Goal: Transaction & Acquisition: Purchase product/service

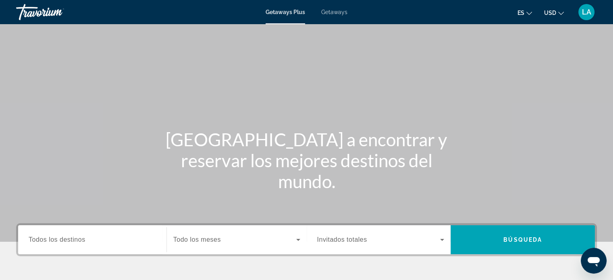
click at [65, 240] on span "Todos los destinos" at bounding box center [57, 239] width 57 height 7
click at [65, 240] on input "Destination Todos los destinos" at bounding box center [92, 241] width 127 height 10
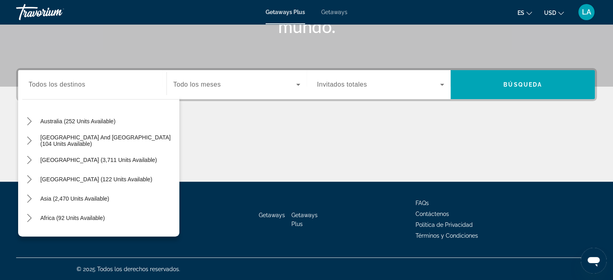
scroll to position [131, 0]
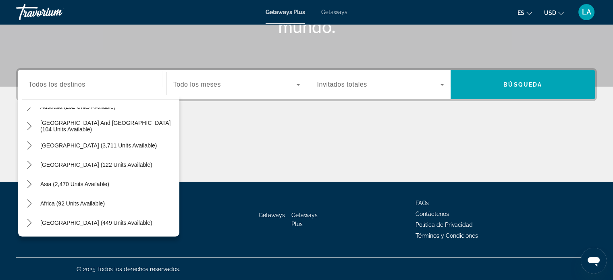
click at [118, 181] on div "Asia (2,470 units available)" at bounding box center [100, 184] width 157 height 19
click at [79, 86] on span "Todos los destinos" at bounding box center [57, 84] width 57 height 7
click at [79, 86] on input "Destination Todos los destinos" at bounding box center [92, 85] width 127 height 10
click at [63, 181] on span "Asia (2,470 units available)" at bounding box center [74, 184] width 69 height 6
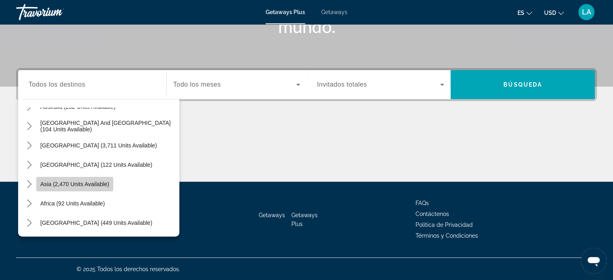
type input "**********"
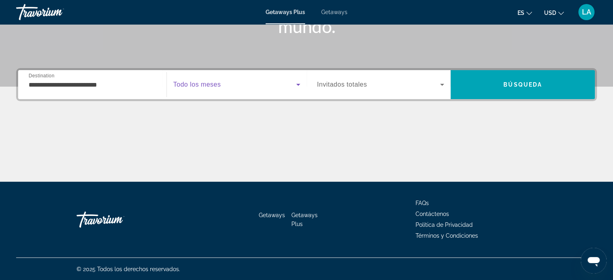
click at [300, 82] on icon "Search widget" at bounding box center [299, 85] width 10 height 10
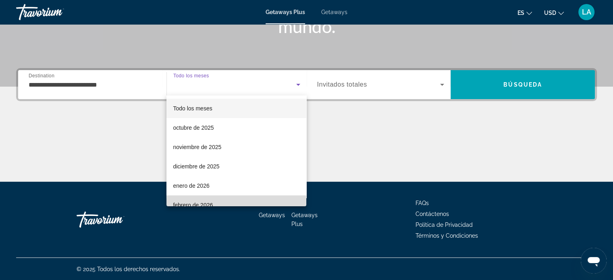
click at [263, 200] on mat-option "febrero de 2026" at bounding box center [237, 205] width 140 height 19
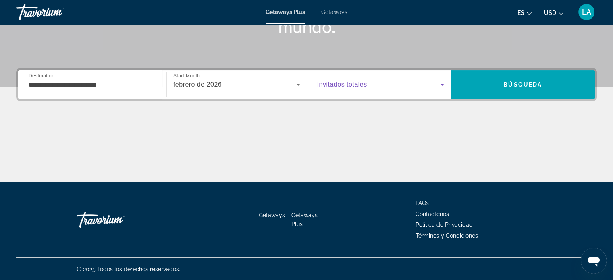
click at [443, 84] on icon "Search widget" at bounding box center [442, 85] width 4 height 2
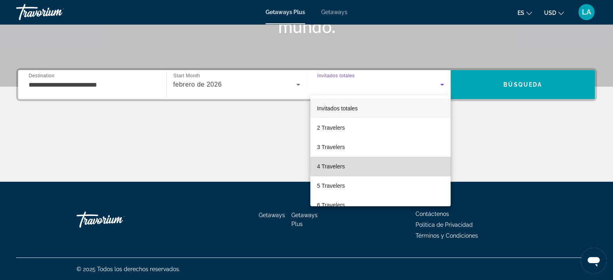
click at [386, 167] on mat-option "4 Travelers" at bounding box center [381, 166] width 140 height 19
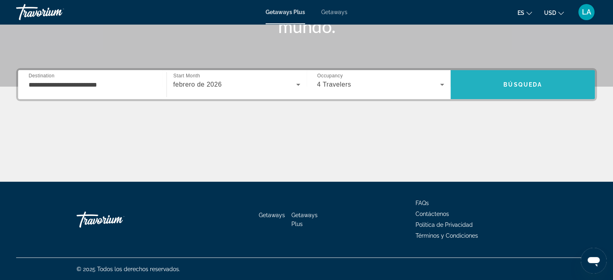
click at [510, 81] on span "Búsqueda" at bounding box center [523, 84] width 39 height 6
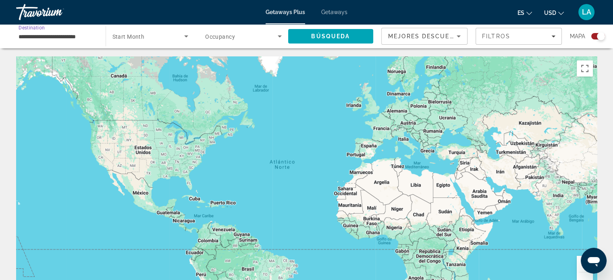
click at [57, 38] on input "**********" at bounding box center [57, 37] width 77 height 10
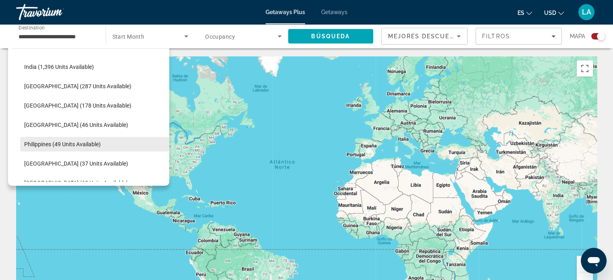
scroll to position [253, 0]
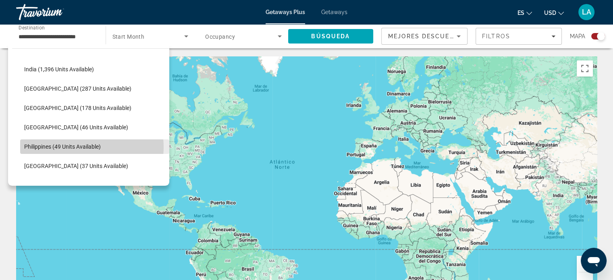
click at [82, 147] on span "Philippines (49 units available)" at bounding box center [62, 147] width 77 height 6
type input "**********"
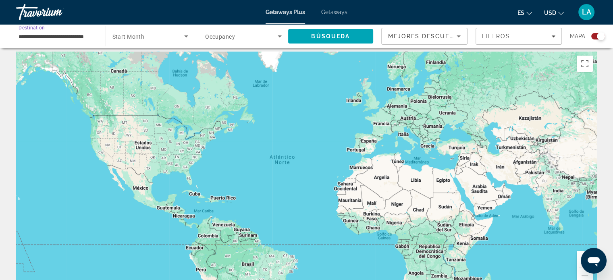
scroll to position [0, 0]
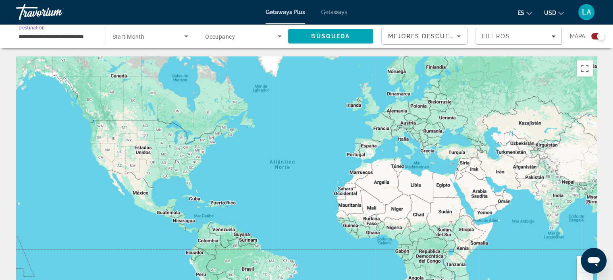
click at [187, 37] on icon "Search widget" at bounding box center [186, 36] width 10 height 10
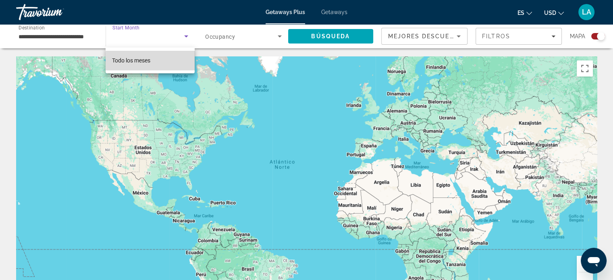
click at [155, 61] on mat-option "Todo los meses" at bounding box center [150, 60] width 89 height 19
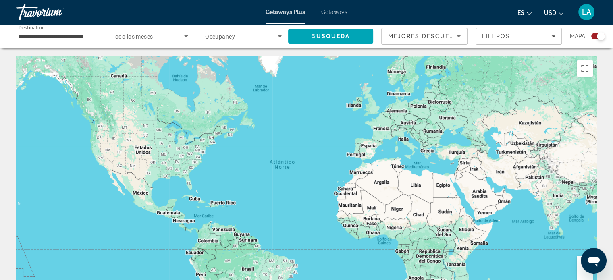
click at [152, 36] on span "Todo los meses" at bounding box center [133, 36] width 41 height 6
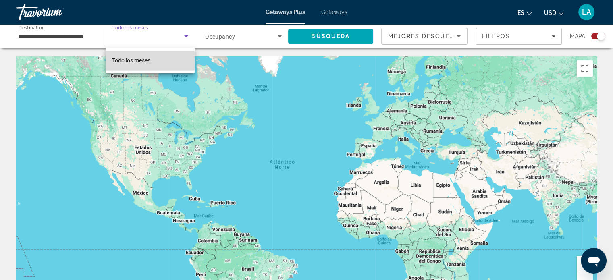
click at [133, 62] on span "Todo los meses" at bounding box center [131, 60] width 38 height 6
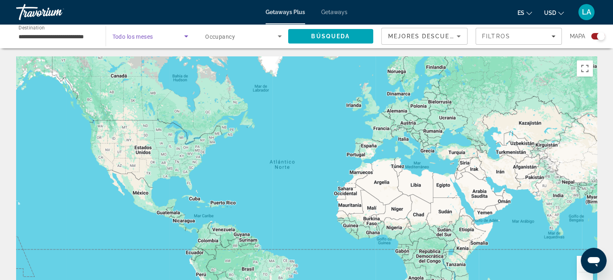
click at [280, 36] on icon "Search widget" at bounding box center [280, 36] width 4 height 2
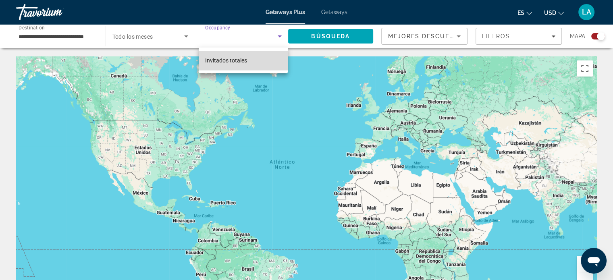
click at [236, 60] on span "Invitados totales" at bounding box center [226, 60] width 42 height 6
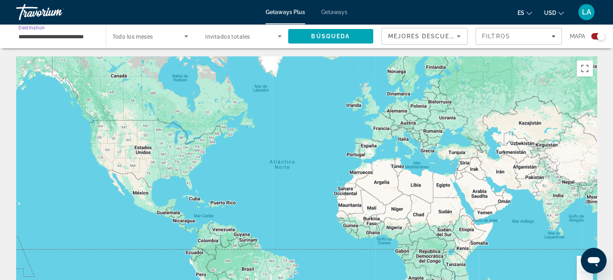
click at [45, 37] on input "**********" at bounding box center [57, 37] width 77 height 10
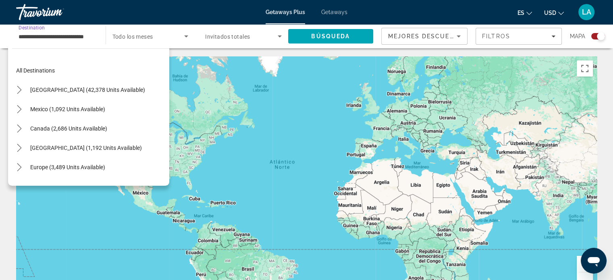
scroll to position [280, 0]
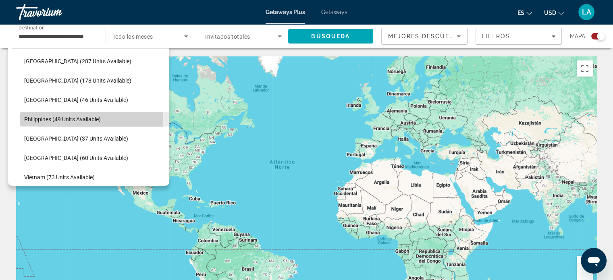
click at [50, 120] on span "Philippines (49 units available)" at bounding box center [62, 119] width 77 height 6
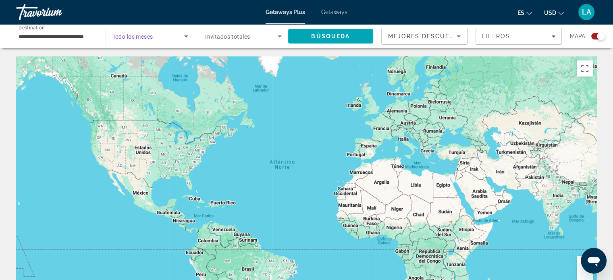
click at [186, 36] on icon "Search widget" at bounding box center [186, 36] width 4 height 2
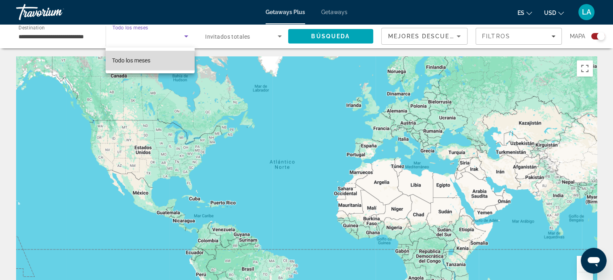
click at [140, 61] on span "Todo los meses" at bounding box center [131, 60] width 38 height 6
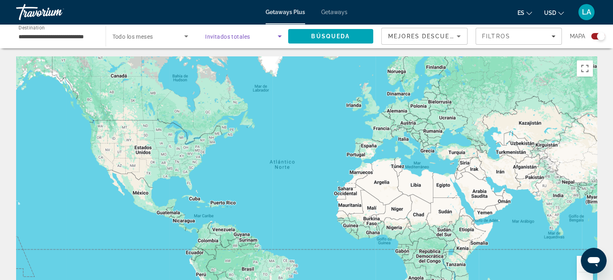
click at [278, 36] on icon "Search widget" at bounding box center [280, 36] width 4 height 2
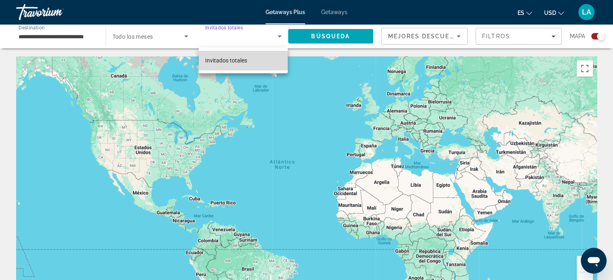
click at [231, 64] on span "Invitados totales" at bounding box center [226, 61] width 42 height 10
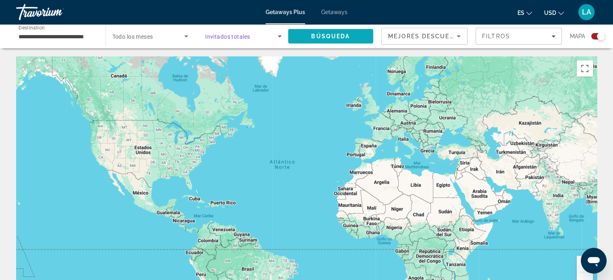
click at [350, 36] on span "Search" at bounding box center [331, 36] width 86 height 19
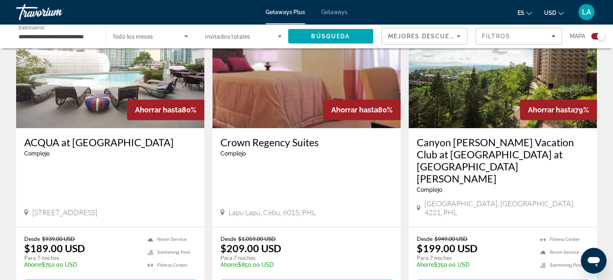
scroll to position [326, 0]
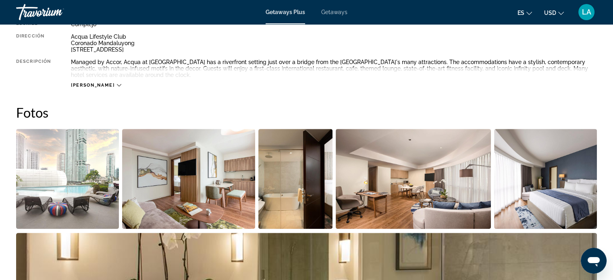
scroll to position [283, 0]
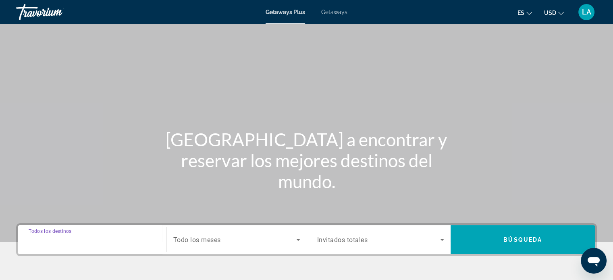
click at [94, 236] on input "Destination Todos los destinos" at bounding box center [92, 241] width 127 height 10
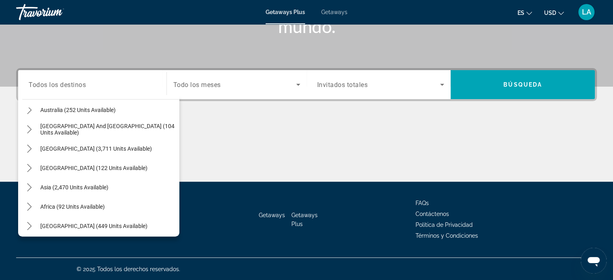
scroll to position [131, 0]
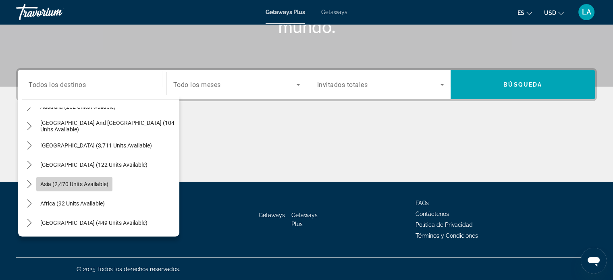
click at [96, 181] on span "Asia (2,470 units available)" at bounding box center [74, 184] width 68 height 6
type input "**********"
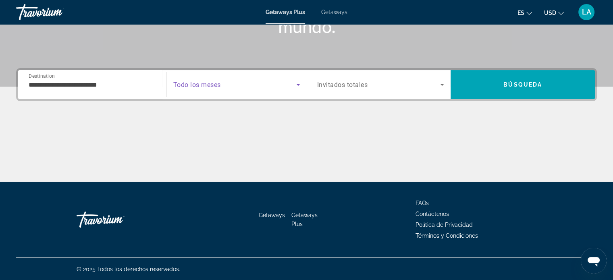
click at [297, 83] on icon "Search widget" at bounding box center [299, 85] width 10 height 10
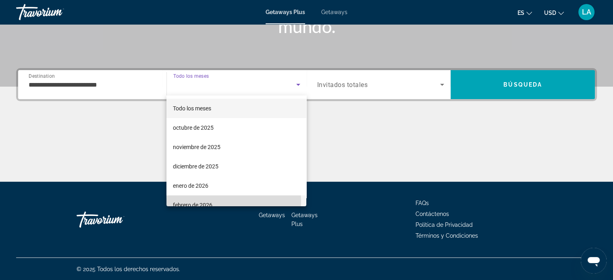
click at [195, 203] on span "febrero de 2026" at bounding box center [193, 205] width 40 height 10
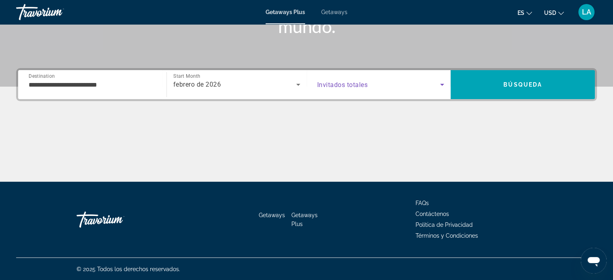
click at [444, 83] on icon "Search widget" at bounding box center [443, 85] width 10 height 10
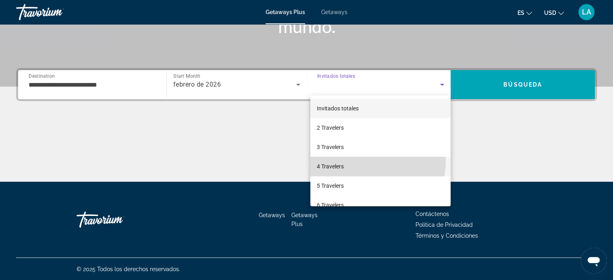
click at [346, 161] on mat-option "4 Travelers" at bounding box center [381, 166] width 140 height 19
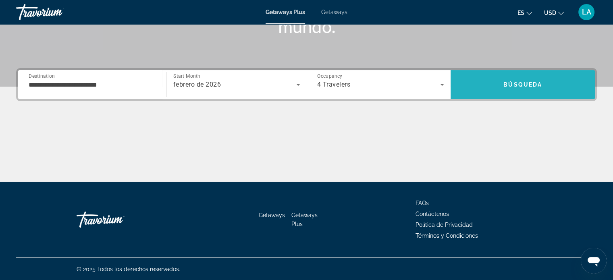
click at [495, 77] on span "Search" at bounding box center [523, 84] width 144 height 19
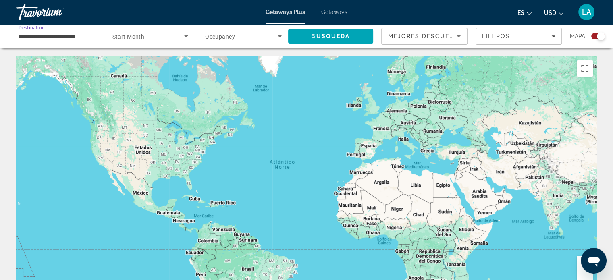
click at [54, 35] on input "**********" at bounding box center [57, 37] width 77 height 10
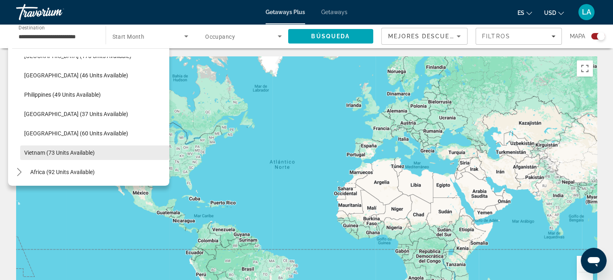
scroll to position [302, 0]
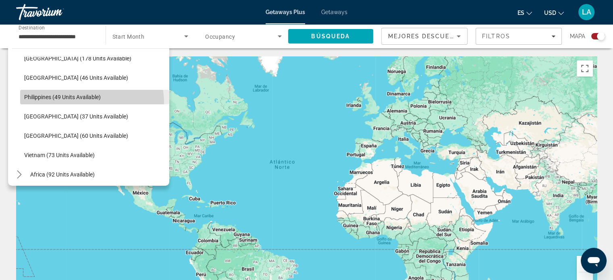
click at [68, 104] on span "Select destination: Philippines (49 units available)" at bounding box center [94, 97] width 149 height 19
type input "**********"
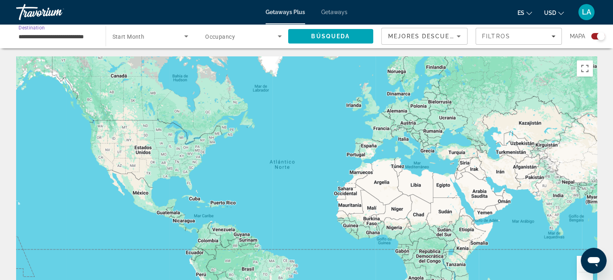
click at [186, 37] on icon "Search widget" at bounding box center [186, 36] width 4 height 2
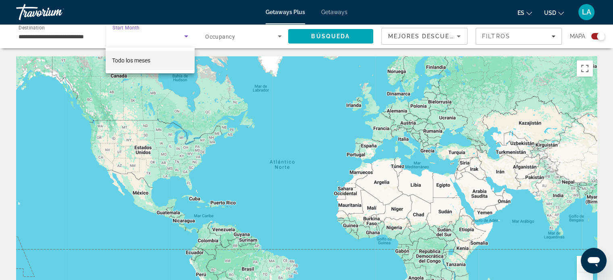
click at [318, 33] on div at bounding box center [306, 140] width 613 height 280
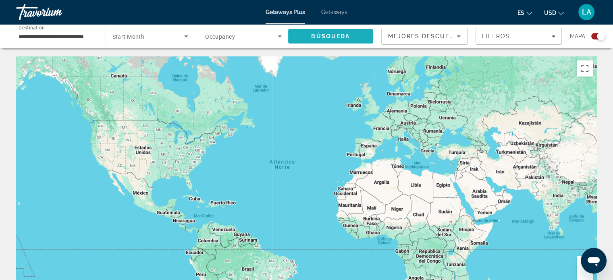
click at [318, 33] on span "Búsqueda" at bounding box center [330, 36] width 39 height 6
click at [99, 33] on div "**********" at bounding box center [57, 36] width 90 height 23
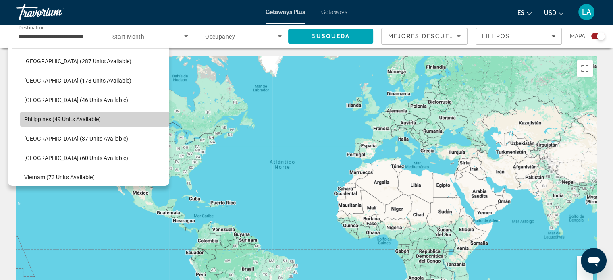
click at [119, 121] on span "Select destination: Philippines (49 units available)" at bounding box center [94, 119] width 149 height 19
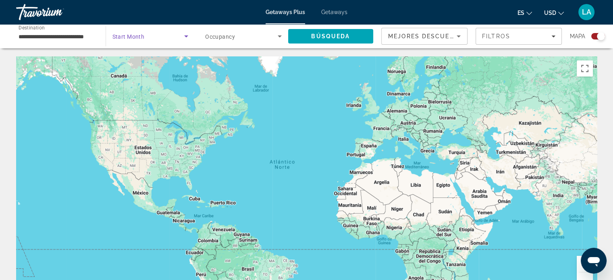
click at [186, 36] on icon "Search widget" at bounding box center [186, 36] width 4 height 2
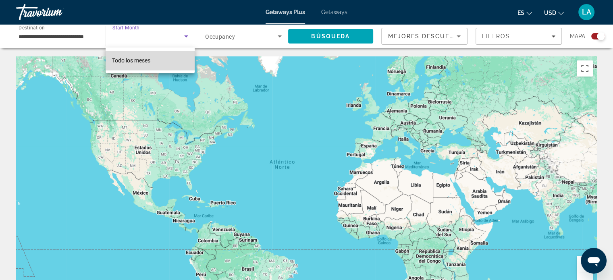
click at [153, 56] on mat-option "Todo los meses" at bounding box center [150, 60] width 89 height 19
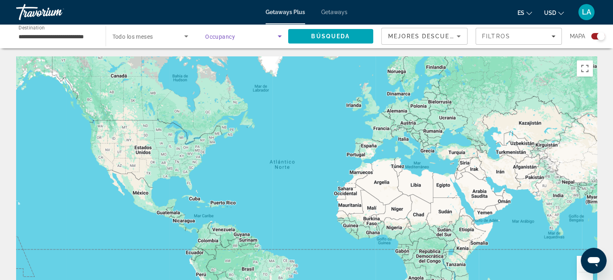
click at [279, 35] on icon "Search widget" at bounding box center [280, 36] width 4 height 2
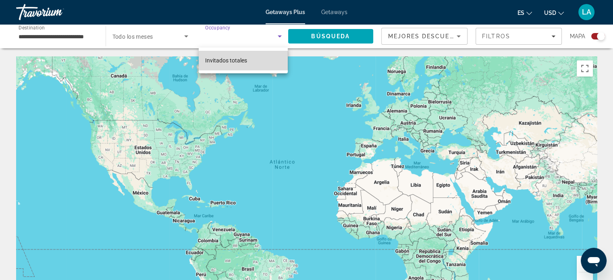
click at [240, 57] on span "Invitados totales" at bounding box center [226, 60] width 42 height 6
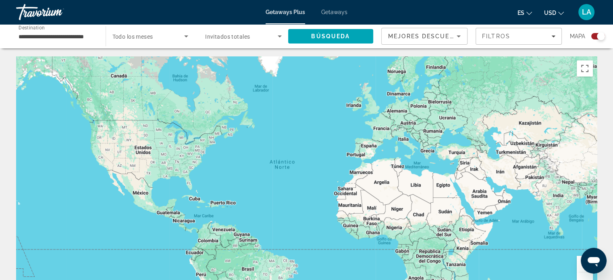
click at [233, 36] on span "Invitados totales" at bounding box center [227, 36] width 45 height 6
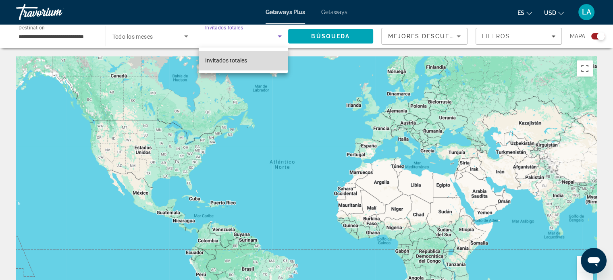
click at [231, 62] on span "Invitados totales" at bounding box center [226, 60] width 42 height 6
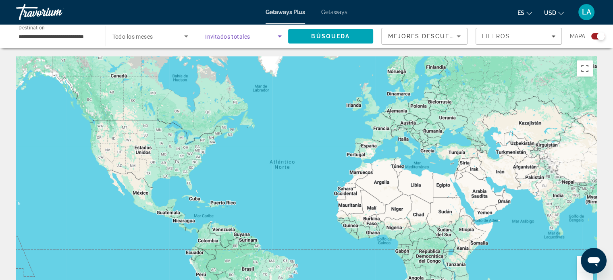
click at [67, 36] on input "**********" at bounding box center [57, 37] width 76 height 10
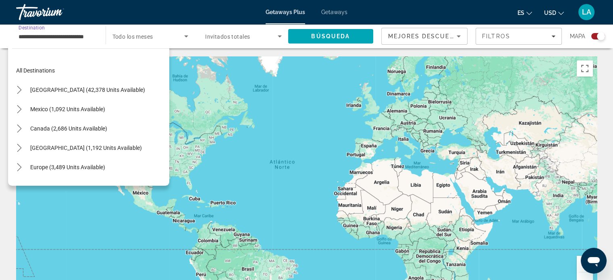
scroll to position [280, 0]
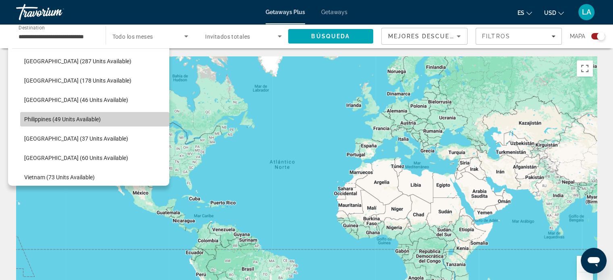
click at [129, 120] on span "Select destination: Philippines (49 units available)" at bounding box center [94, 119] width 149 height 19
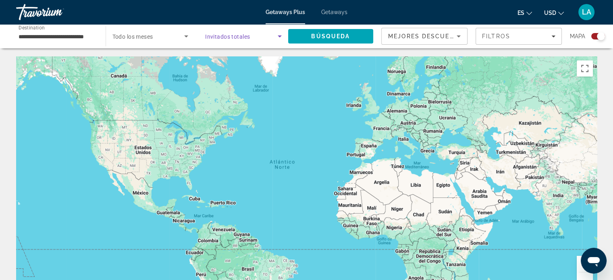
click at [279, 37] on icon "Search widget" at bounding box center [280, 36] width 10 height 10
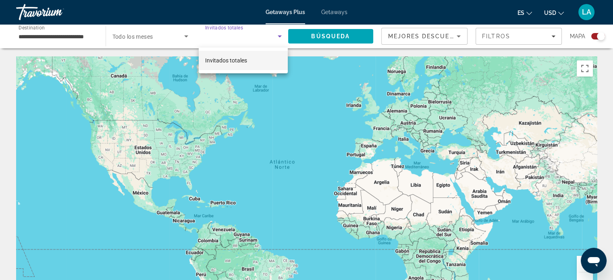
click at [279, 37] on div at bounding box center [306, 140] width 613 height 280
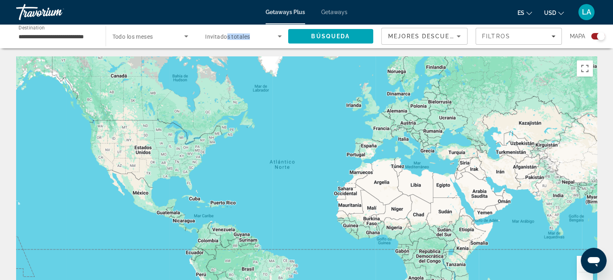
drag, startPoint x: 279, startPoint y: 37, endPoint x: 225, endPoint y: 39, distance: 54.1
click at [225, 39] on span "Invitados totales" at bounding box center [227, 36] width 45 height 6
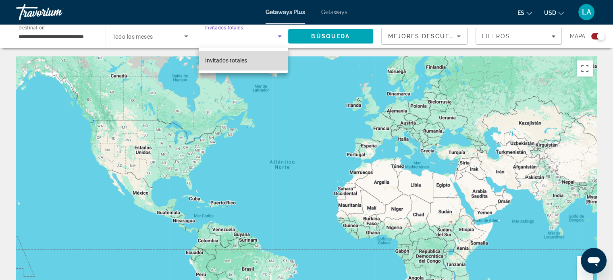
click at [230, 57] on span "Invitados totales" at bounding box center [226, 60] width 42 height 6
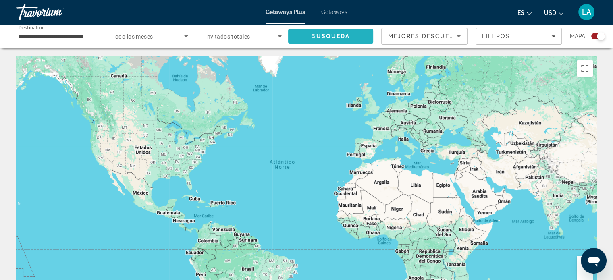
click at [339, 36] on span "Búsqueda" at bounding box center [330, 36] width 39 height 6
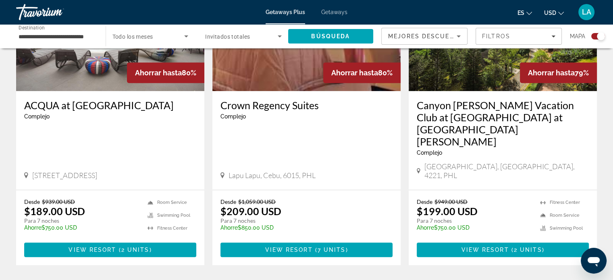
scroll to position [363, 0]
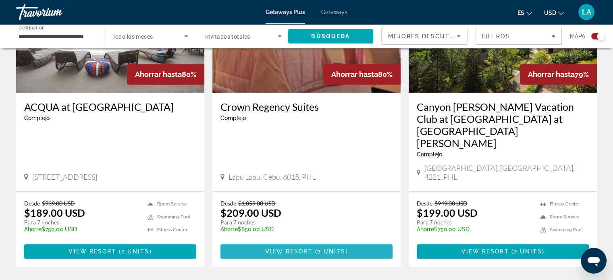
click at [290, 248] on span "View Resort" at bounding box center [289, 251] width 48 height 6
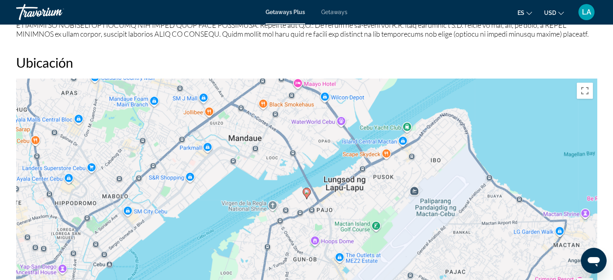
scroll to position [695, 0]
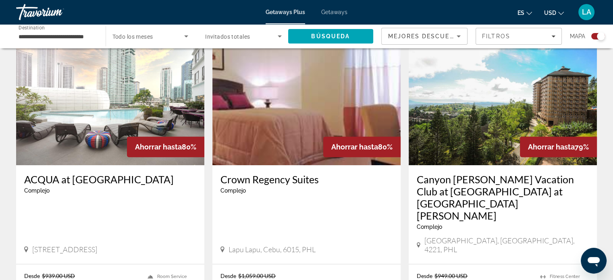
scroll to position [323, 0]
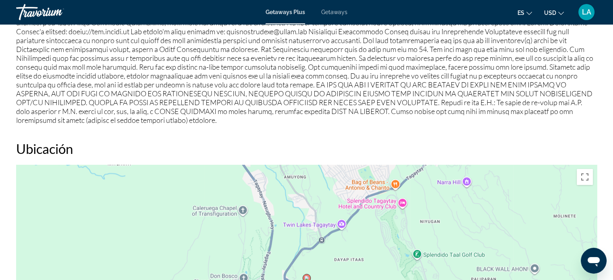
scroll to position [861, 0]
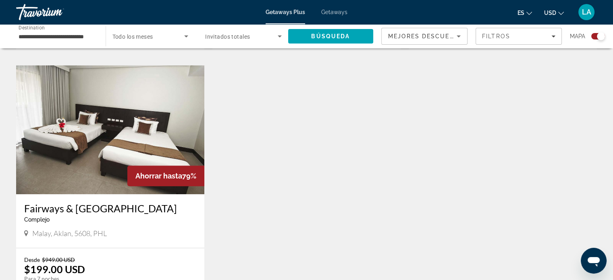
scroll to position [618, 0]
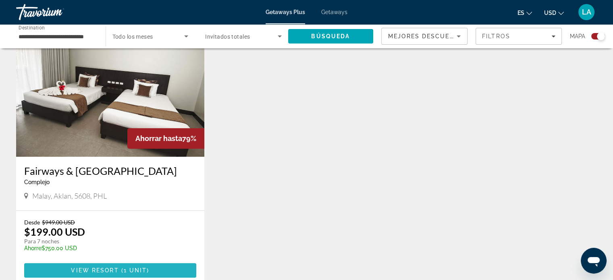
click at [108, 267] on span "View Resort" at bounding box center [95, 270] width 48 height 6
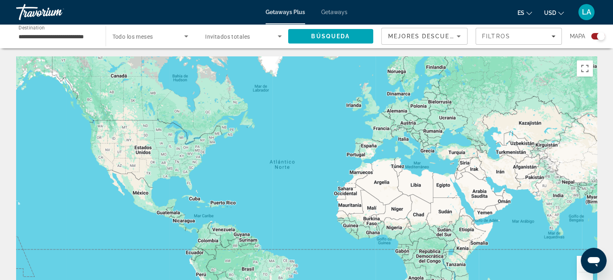
click at [465, 38] on div "Mejores descuentos" at bounding box center [425, 36] width 86 height 16
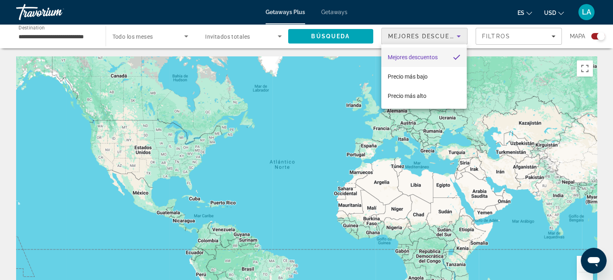
click at [554, 35] on div at bounding box center [306, 140] width 613 height 280
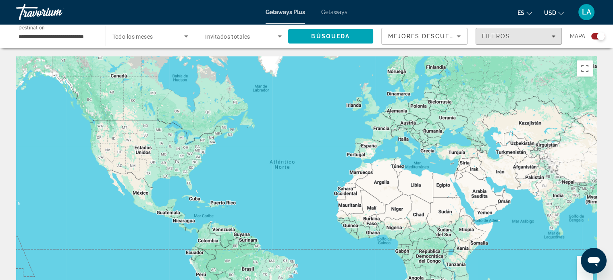
click at [554, 35] on icon "Filters" at bounding box center [554, 36] width 4 height 4
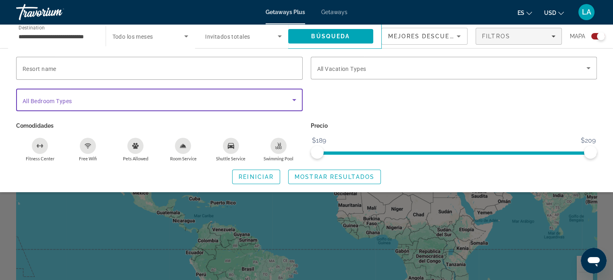
click at [295, 100] on icon "Search widget" at bounding box center [295, 100] width 10 height 10
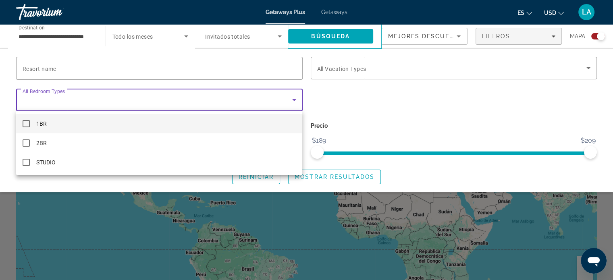
click at [384, 111] on div at bounding box center [306, 140] width 613 height 280
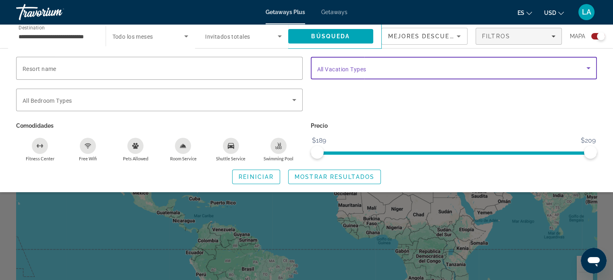
click at [589, 67] on icon "Search widget" at bounding box center [589, 68] width 10 height 10
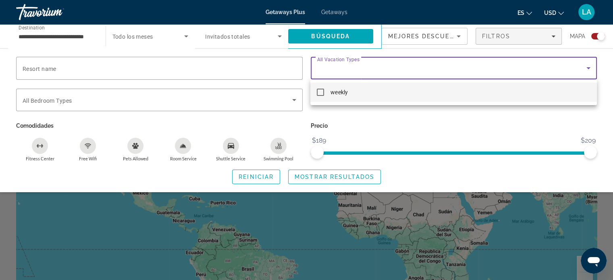
click at [409, 116] on div at bounding box center [306, 140] width 613 height 280
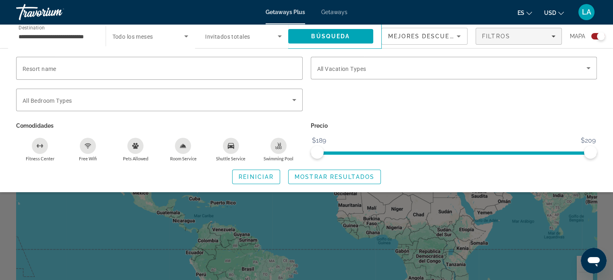
click at [98, 36] on div "**********" at bounding box center [57, 36] width 90 height 23
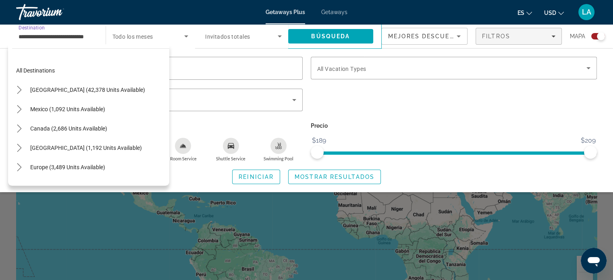
scroll to position [280, 0]
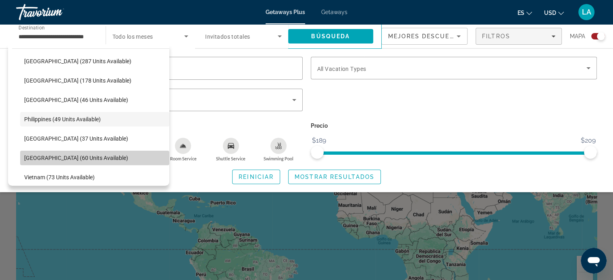
click at [104, 158] on span "Select destination: Thailand (60 units available)" at bounding box center [94, 157] width 149 height 19
type input "**********"
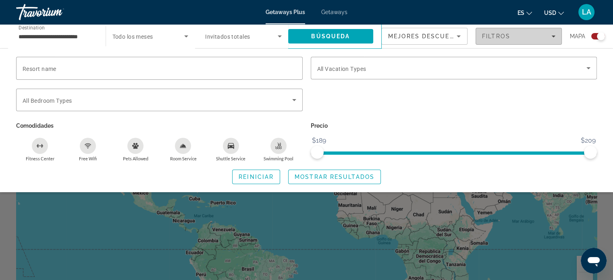
click at [554, 35] on icon "Filters" at bounding box center [554, 36] width 4 height 2
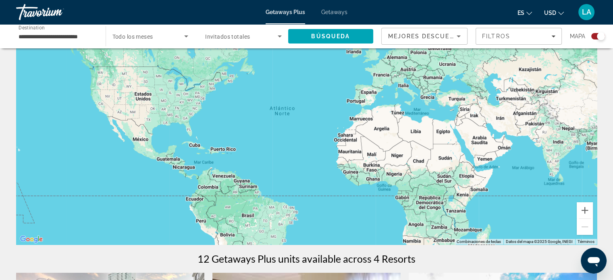
scroll to position [86, 0]
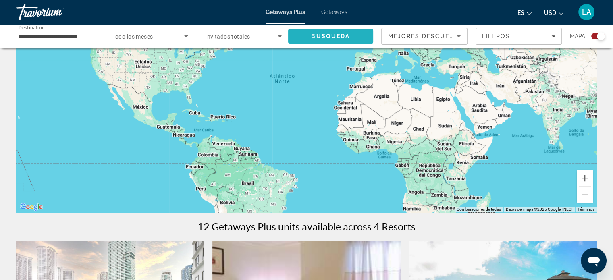
click at [329, 35] on span "Búsqueda" at bounding box center [330, 36] width 39 height 6
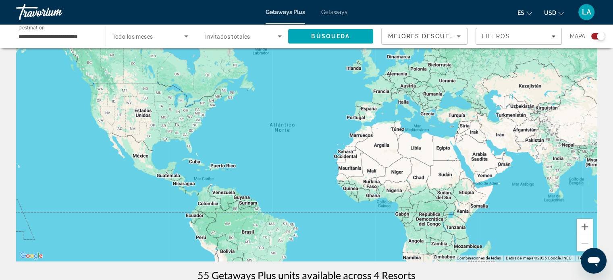
scroll to position [38, 0]
click at [587, 225] on button "Ampliar" at bounding box center [585, 227] width 16 height 16
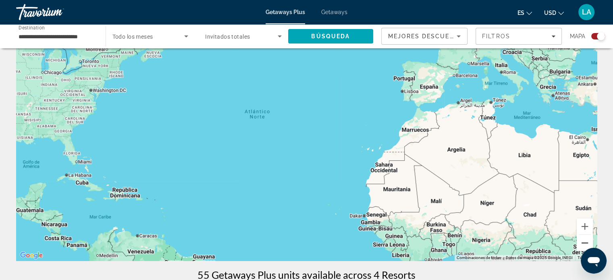
click at [584, 244] on button "Reducir" at bounding box center [585, 243] width 16 height 16
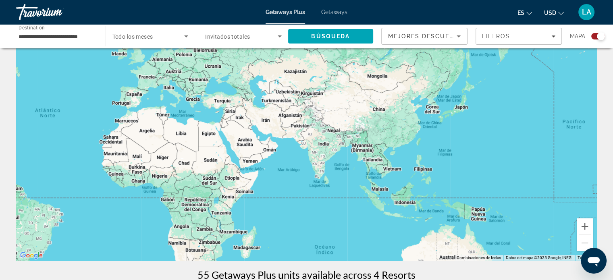
drag, startPoint x: 537, startPoint y: 190, endPoint x: 300, endPoint y: 175, distance: 237.6
click at [300, 175] on div "Main content" at bounding box center [306, 140] width 581 height 242
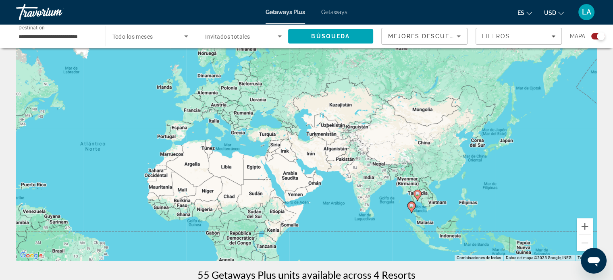
drag, startPoint x: 353, startPoint y: 200, endPoint x: 398, endPoint y: 233, distance: 56.9
click at [398, 233] on div "Para activar la función de arrastre con el teclado, pulsa Alt + Intro. Cuando h…" at bounding box center [306, 140] width 581 height 242
click at [187, 37] on icon "Search widget" at bounding box center [186, 36] width 10 height 10
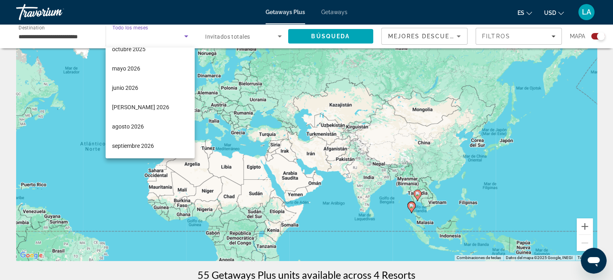
scroll to position [0, 0]
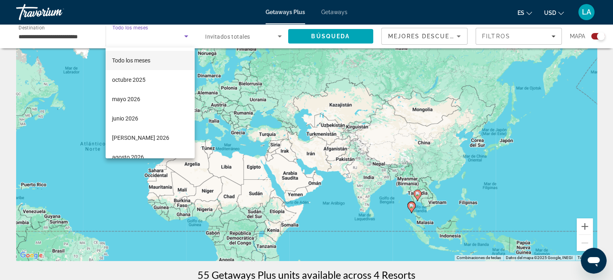
click at [279, 35] on div at bounding box center [306, 140] width 613 height 280
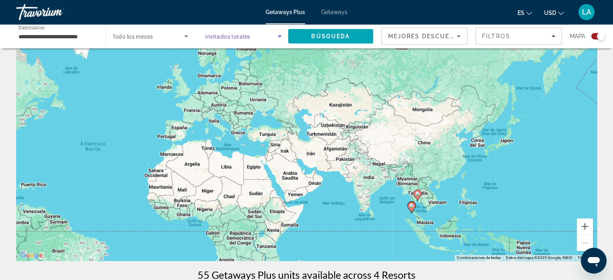
click at [279, 35] on icon "Search widget" at bounding box center [280, 36] width 4 height 2
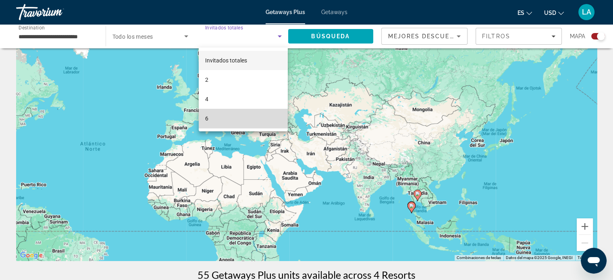
click at [220, 119] on mat-option "6" at bounding box center [243, 118] width 89 height 19
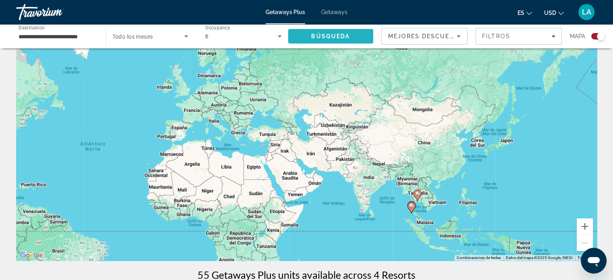
click at [333, 34] on span "Búsqueda" at bounding box center [330, 36] width 39 height 6
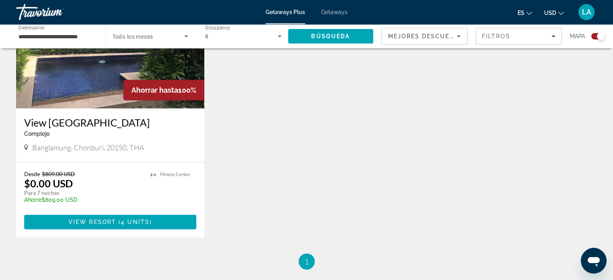
scroll to position [363, 0]
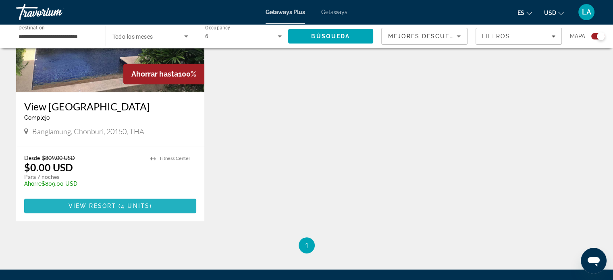
click at [101, 205] on span "View Resort" at bounding box center [93, 206] width 48 height 6
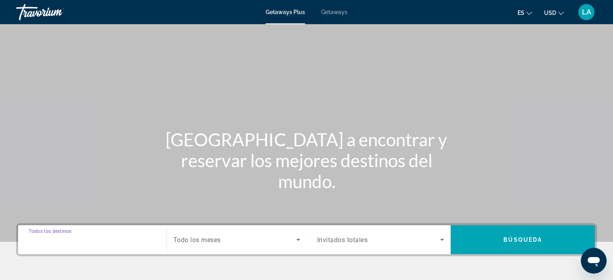
click at [97, 242] on input "Destination Todos los destinos" at bounding box center [92, 241] width 127 height 10
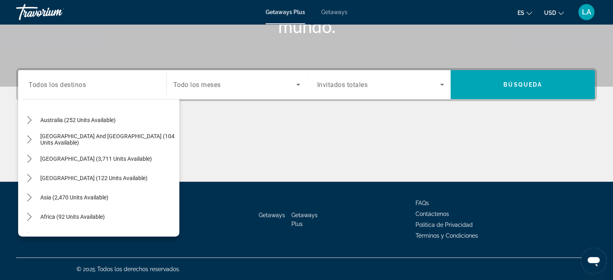
scroll to position [131, 0]
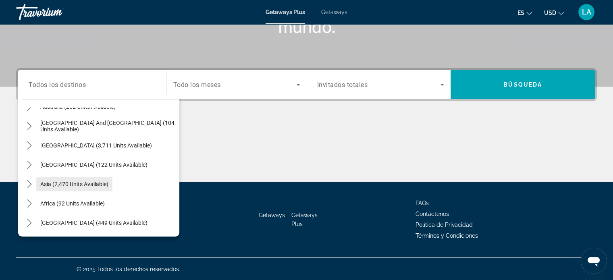
click at [90, 186] on span "Asia (2,470 units available)" at bounding box center [74, 184] width 68 height 6
type input "**********"
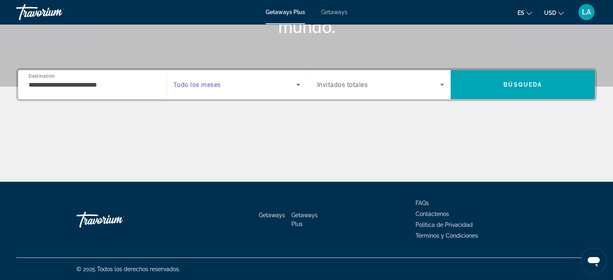
click at [299, 83] on icon "Search widget" at bounding box center [299, 85] width 10 height 10
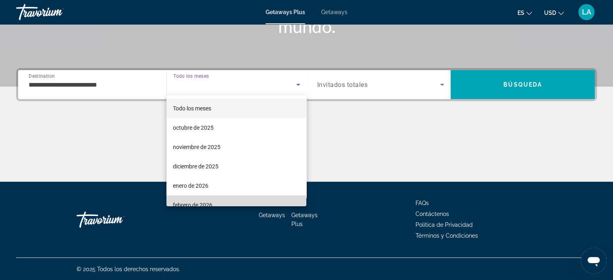
click at [252, 200] on mat-option "febrero de 2026" at bounding box center [237, 205] width 140 height 19
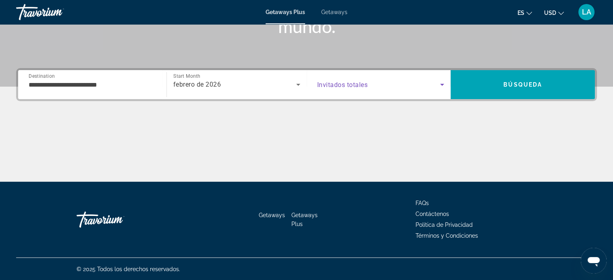
click at [443, 82] on icon "Search widget" at bounding box center [443, 85] width 10 height 10
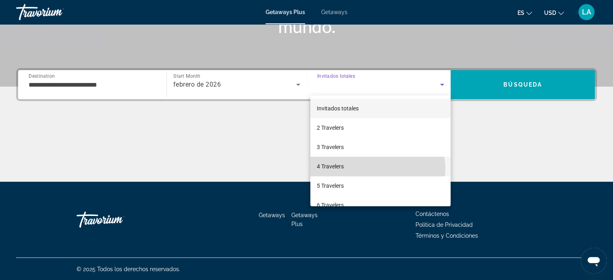
click at [378, 169] on mat-option "4 Travelers" at bounding box center [381, 166] width 140 height 19
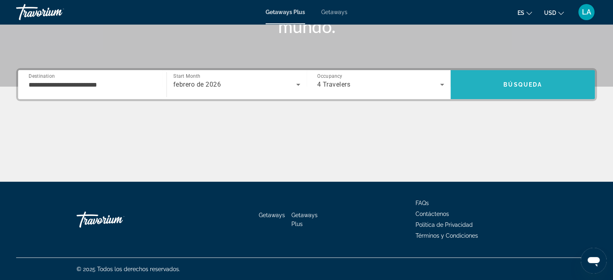
click at [522, 80] on span "Search" at bounding box center [523, 84] width 144 height 19
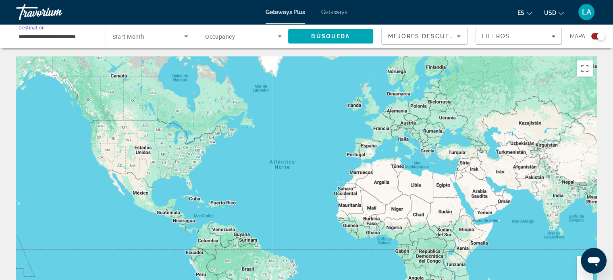
click at [73, 33] on input "**********" at bounding box center [57, 37] width 77 height 10
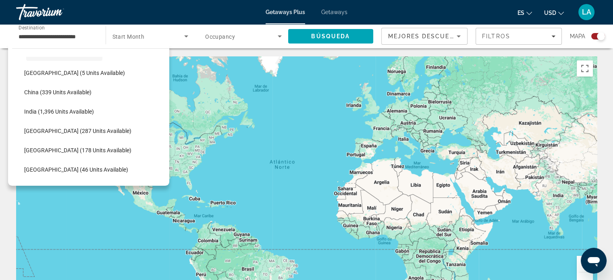
scroll to position [212, 0]
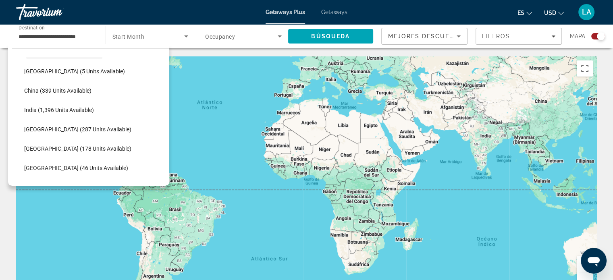
drag, startPoint x: 274, startPoint y: 200, endPoint x: 200, endPoint y: 139, distance: 95.9
click at [200, 139] on div "Main content" at bounding box center [306, 177] width 581 height 242
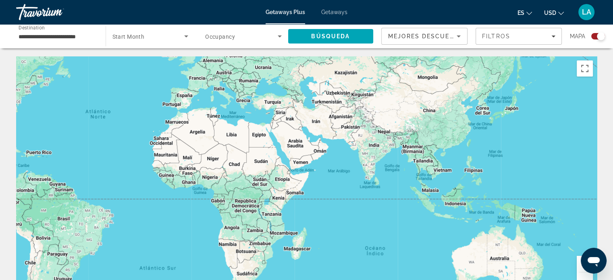
drag, startPoint x: 487, startPoint y: 244, endPoint x: 372, endPoint y: 253, distance: 115.3
click at [372, 253] on div "Main content" at bounding box center [306, 177] width 581 height 242
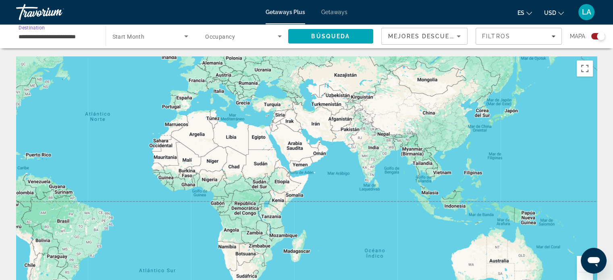
click at [76, 38] on input "**********" at bounding box center [57, 37] width 77 height 10
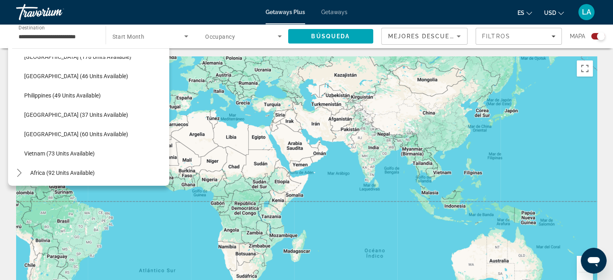
scroll to position [308, 0]
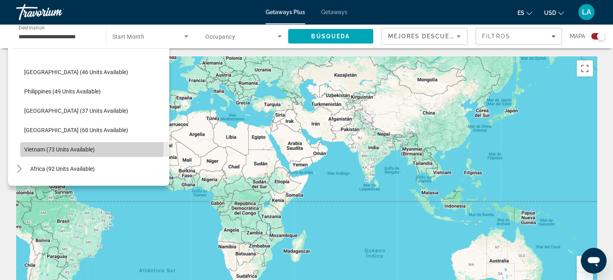
click at [60, 147] on span "Vietnam (73 units available)" at bounding box center [59, 149] width 71 height 6
type input "**********"
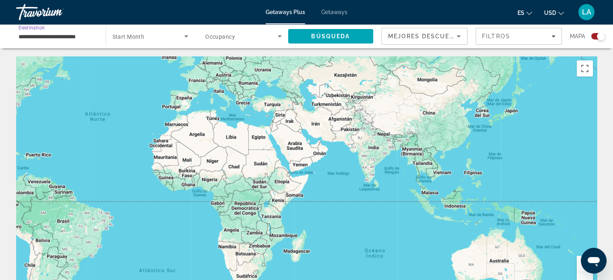
click at [187, 37] on icon "Search widget" at bounding box center [186, 36] width 10 height 10
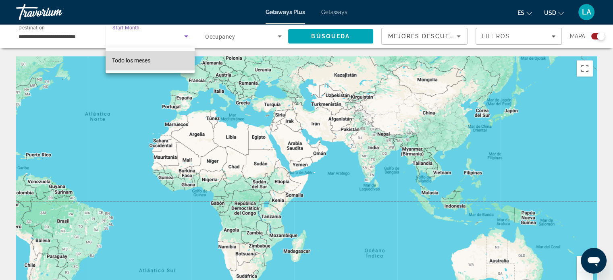
click at [146, 56] on span "Todo los meses" at bounding box center [131, 61] width 38 height 10
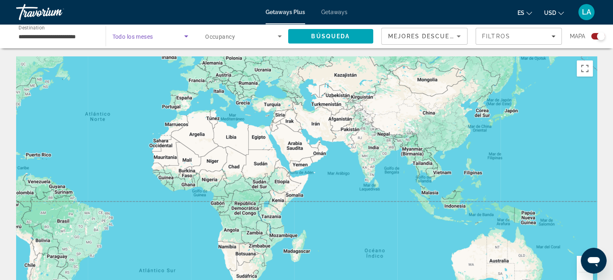
click at [280, 36] on icon "Search widget" at bounding box center [280, 36] width 4 height 2
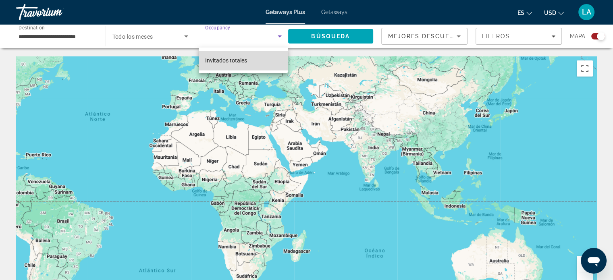
click at [242, 63] on span "Invitados totales" at bounding box center [226, 60] width 42 height 6
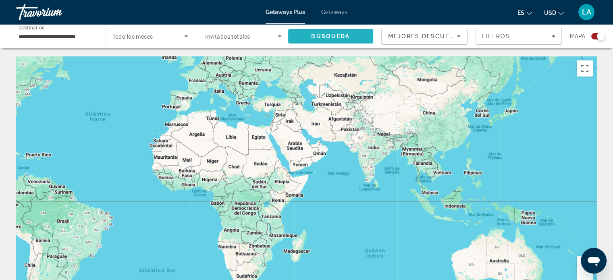
click at [345, 34] on span "Búsqueda" at bounding box center [330, 36] width 39 height 6
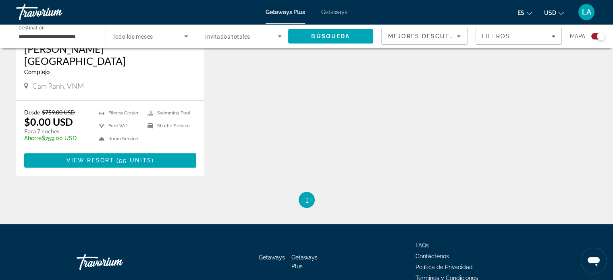
scroll to position [394, 0]
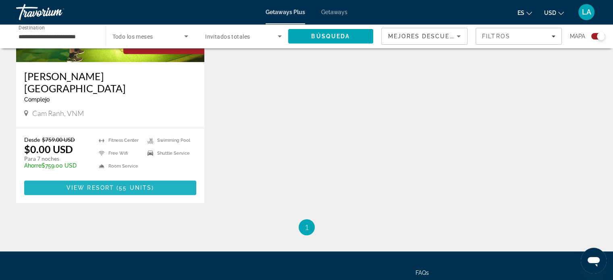
click at [128, 185] on span "55 units" at bounding box center [135, 188] width 33 height 6
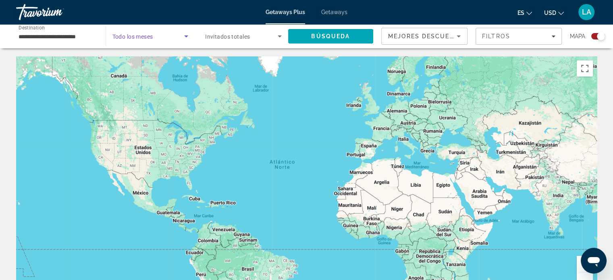
click at [188, 37] on icon "Search widget" at bounding box center [186, 36] width 10 height 10
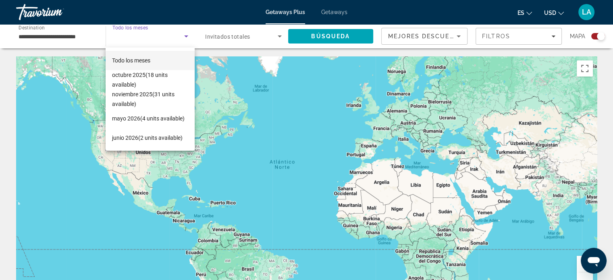
click at [279, 36] on div at bounding box center [306, 140] width 613 height 280
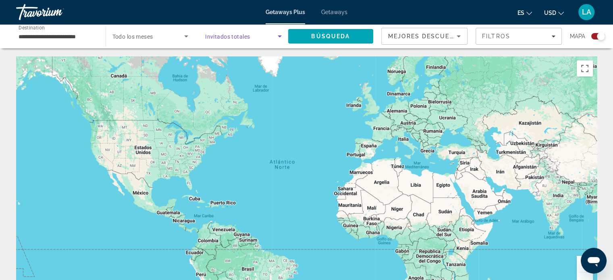
click at [279, 36] on icon "Search widget" at bounding box center [280, 36] width 4 height 2
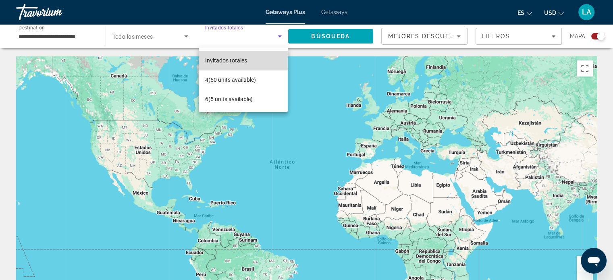
click at [229, 61] on span "Invitados totales" at bounding box center [226, 60] width 42 height 6
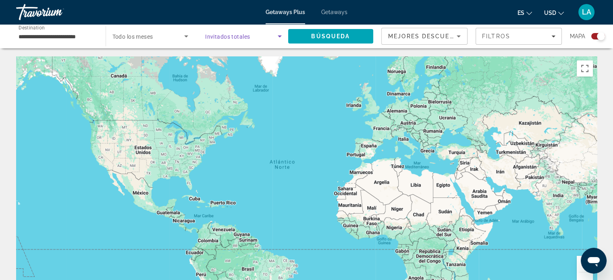
click at [279, 37] on icon "Search widget" at bounding box center [280, 36] width 4 height 2
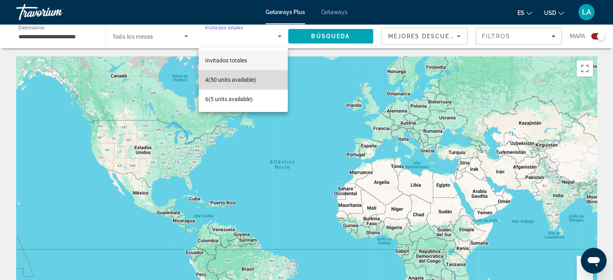
click at [209, 79] on span "4 (50 units available)" at bounding box center [230, 80] width 51 height 10
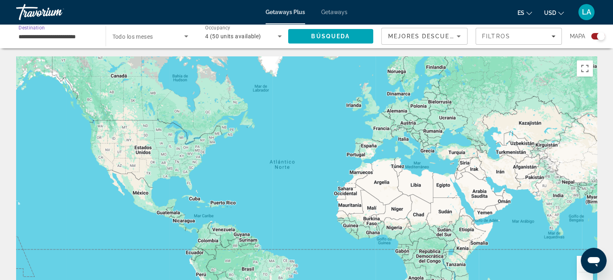
click at [62, 32] on input "**********" at bounding box center [57, 37] width 77 height 10
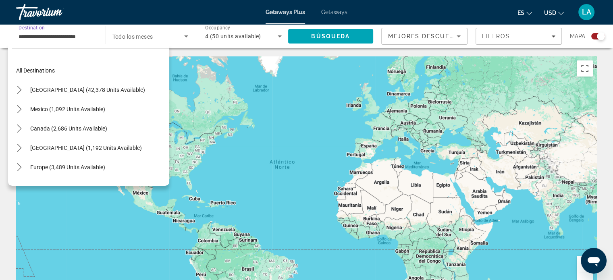
scroll to position [324, 0]
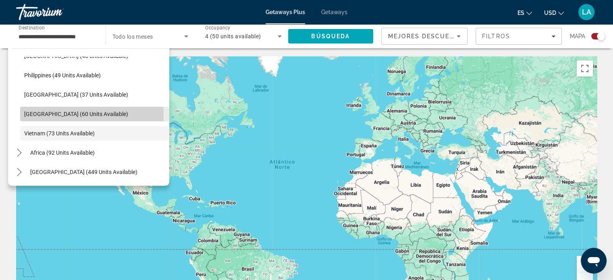
click at [79, 116] on span "[GEOGRAPHIC_DATA] (60 units available)" at bounding box center [76, 114] width 104 height 6
type input "**********"
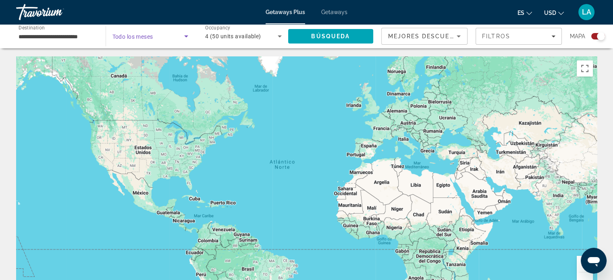
click at [186, 35] on icon "Search widget" at bounding box center [186, 36] width 4 height 2
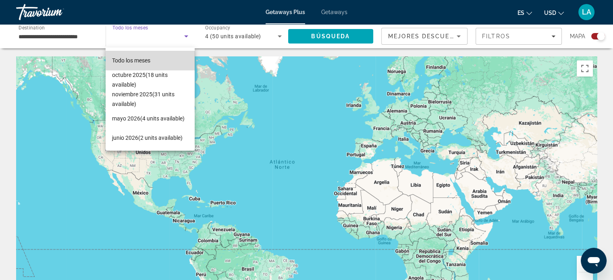
click at [158, 58] on mat-option "Todo los meses" at bounding box center [150, 60] width 89 height 19
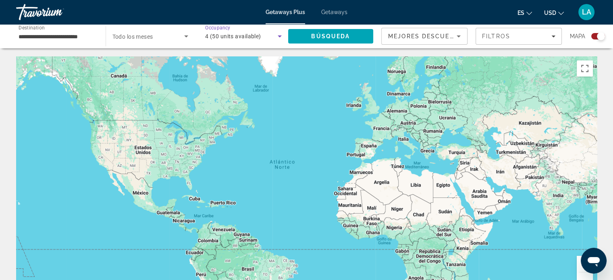
click at [277, 35] on icon "Search widget" at bounding box center [280, 36] width 10 height 10
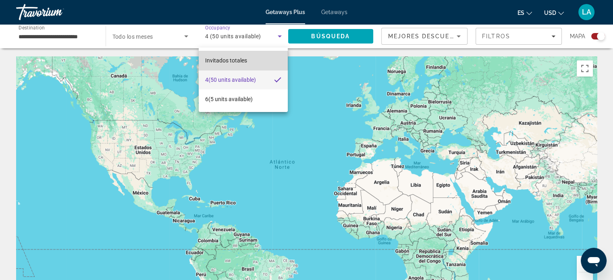
click at [258, 61] on mat-option "Invitados totales" at bounding box center [243, 60] width 89 height 19
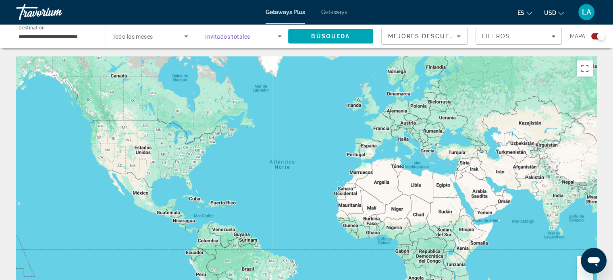
click at [252, 36] on span "Search widget" at bounding box center [241, 36] width 73 height 10
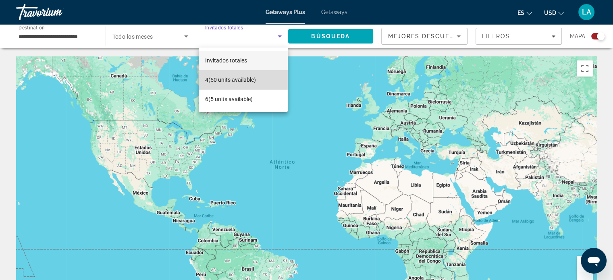
click at [227, 82] on span "4 (50 units available)" at bounding box center [230, 80] width 51 height 10
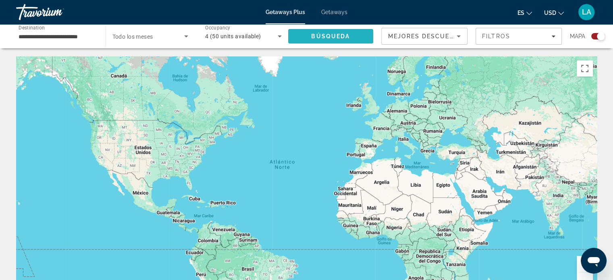
click at [328, 33] on span "Búsqueda" at bounding box center [330, 36] width 39 height 6
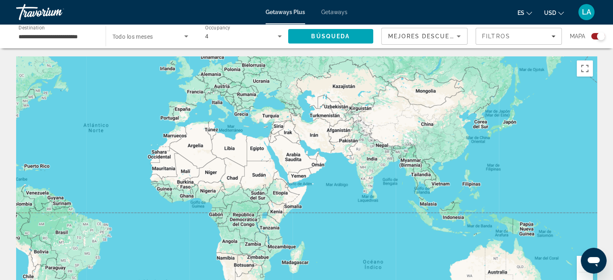
drag, startPoint x: 576, startPoint y: 150, endPoint x: 387, endPoint y: 113, distance: 192.3
click at [387, 113] on div "Main content" at bounding box center [306, 177] width 581 height 242
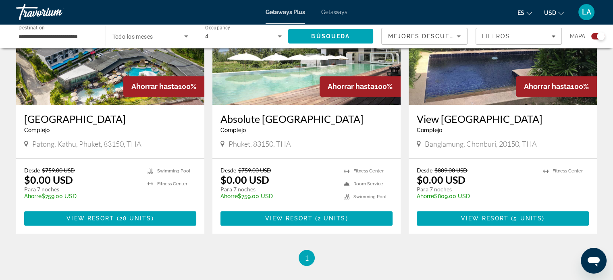
scroll to position [352, 0]
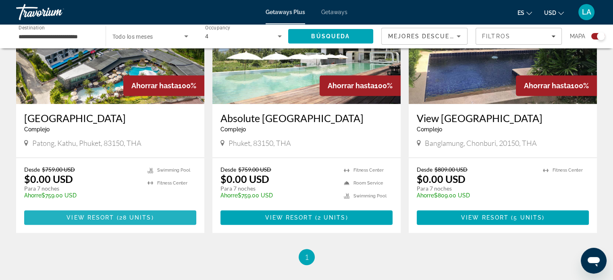
click at [125, 216] on span "28 units" at bounding box center [135, 218] width 32 height 6
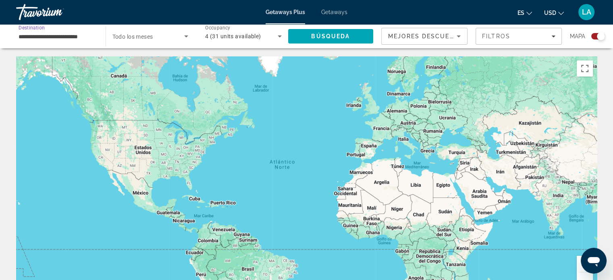
click at [48, 33] on input "**********" at bounding box center [57, 37] width 77 height 10
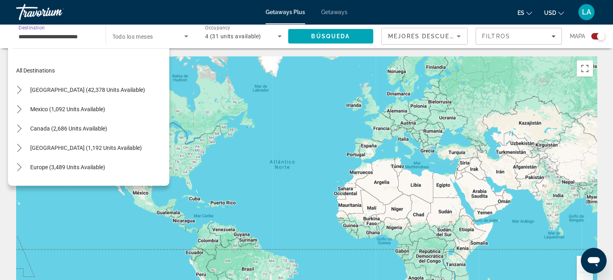
scroll to position [319, 0]
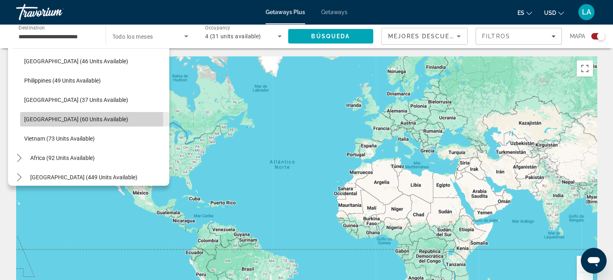
click at [61, 119] on span "[GEOGRAPHIC_DATA] (60 units available)" at bounding box center [76, 119] width 104 height 6
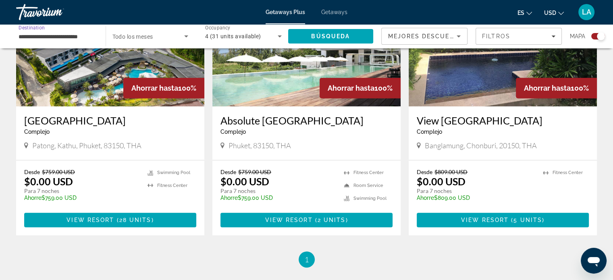
scroll to position [387, 0]
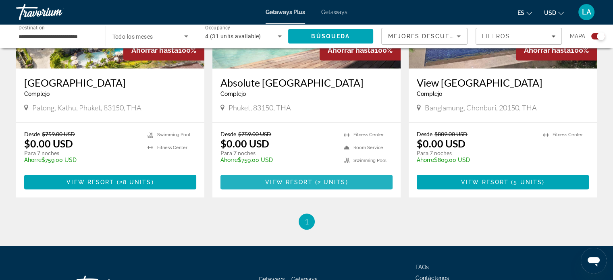
click at [311, 184] on span "View Resort" at bounding box center [289, 182] width 48 height 6
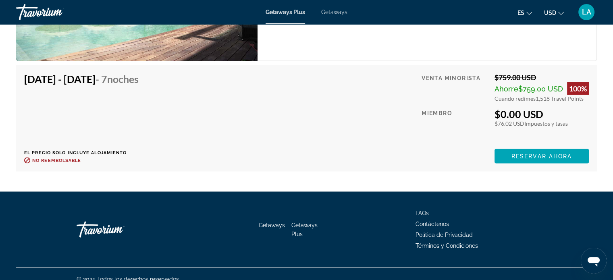
scroll to position [1456, 0]
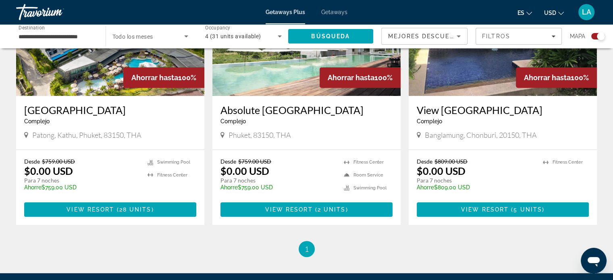
scroll to position [355, 0]
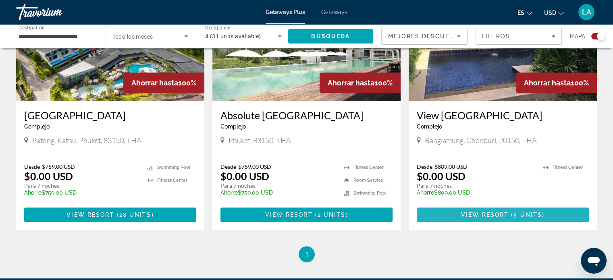
click at [484, 213] on span "View Resort" at bounding box center [485, 215] width 48 height 6
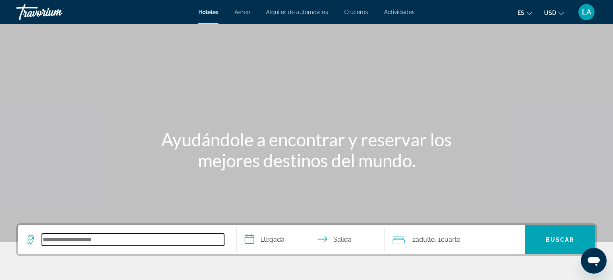
click at [56, 240] on input "Search hotel destination" at bounding box center [133, 240] width 182 height 12
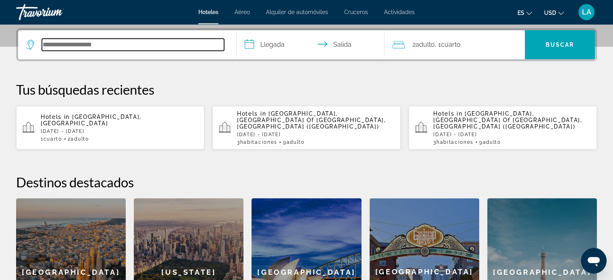
scroll to position [197, 0]
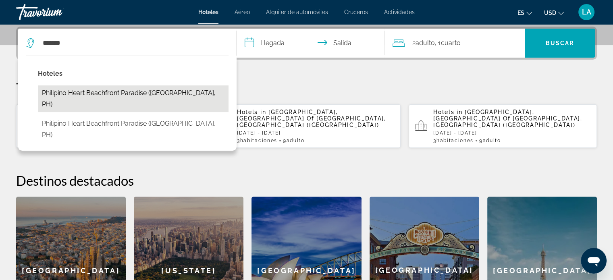
click at [119, 90] on button "Philipino Heart beachfront paradise (Nagbalaye, PH)" at bounding box center [133, 99] width 191 height 27
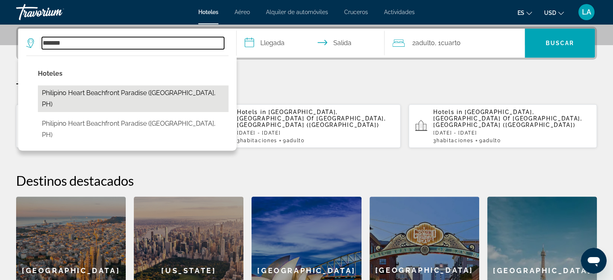
type input "**********"
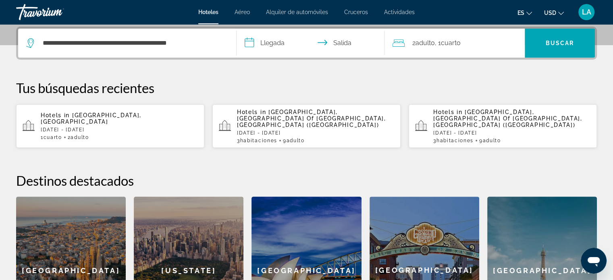
click at [251, 40] on input "**********" at bounding box center [313, 44] width 152 height 31
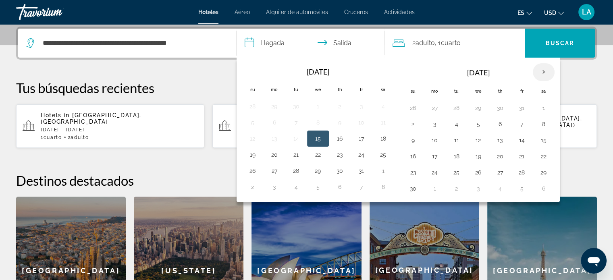
click at [541, 72] on th "Next month" at bounding box center [544, 72] width 22 height 18
click at [434, 125] on button "2" at bounding box center [435, 124] width 13 height 11
click at [337, 41] on input "**********" at bounding box center [313, 44] width 152 height 31
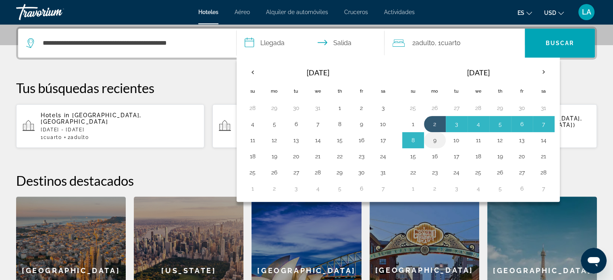
click at [436, 140] on button "9" at bounding box center [435, 140] width 13 height 11
type input "**********"
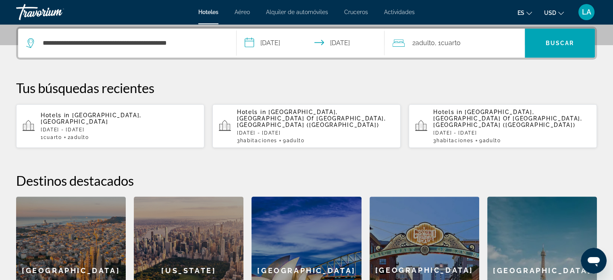
click at [420, 43] on span "Adulto" at bounding box center [424, 43] width 19 height 8
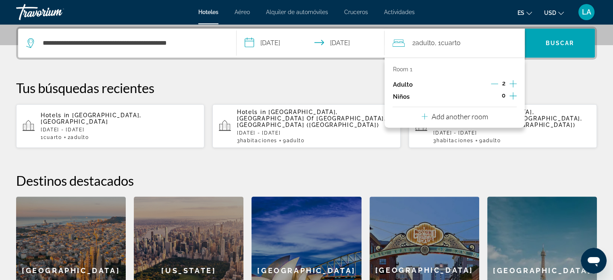
click at [513, 83] on icon "Increment adults" at bounding box center [513, 84] width 7 height 10
click at [554, 42] on span "Buscar" at bounding box center [560, 43] width 29 height 6
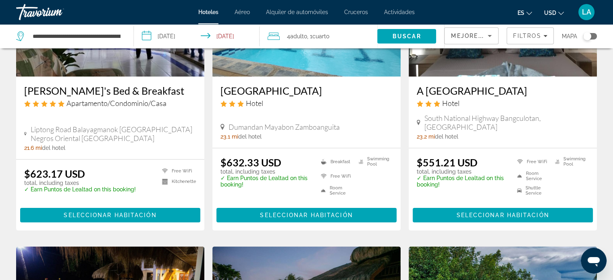
scroll to position [140, 0]
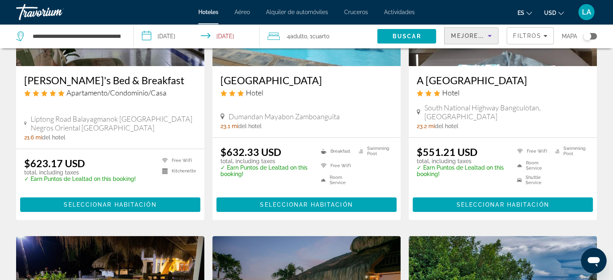
click at [490, 37] on icon "Sort by" at bounding box center [490, 36] width 10 height 10
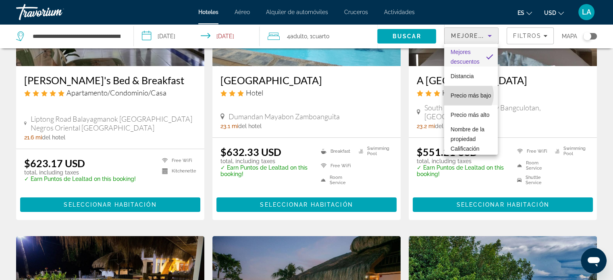
click at [465, 95] on span "Precio más bajo" at bounding box center [471, 96] width 40 height 10
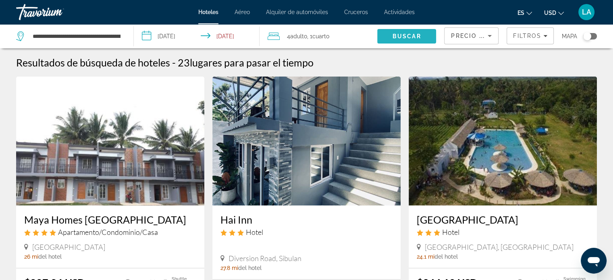
click at [415, 35] on span "Buscar" at bounding box center [407, 36] width 29 height 6
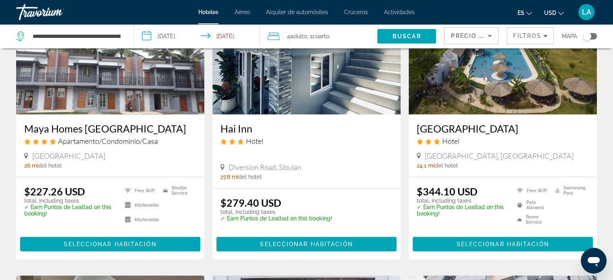
scroll to position [97, 0]
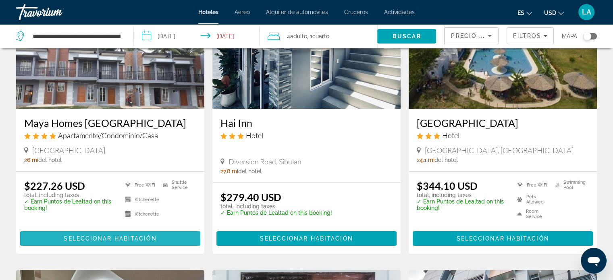
click at [106, 240] on span "Seleccionar habitación" at bounding box center [110, 239] width 93 height 6
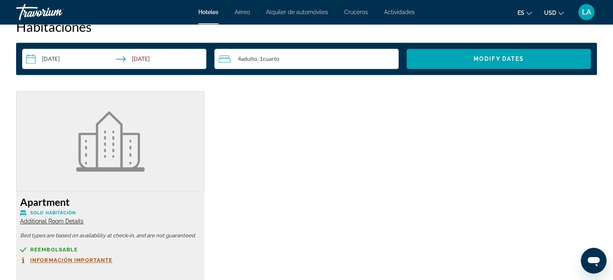
scroll to position [957, 0]
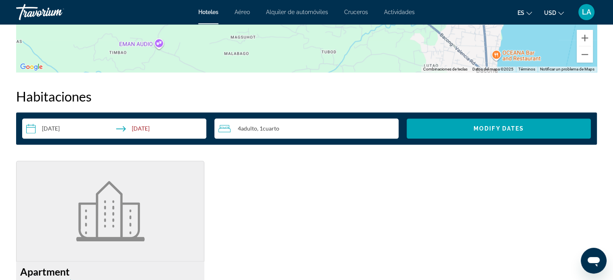
click at [228, 124] on icon "Travelers: 4 adults, 0 children" at bounding box center [225, 129] width 12 height 10
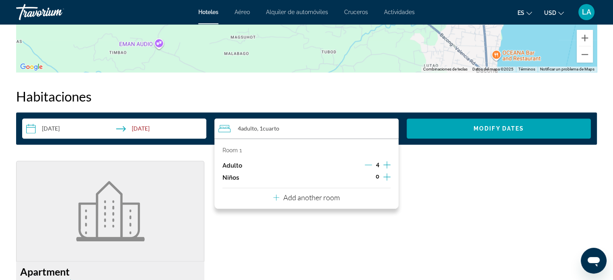
click at [235, 147] on p "Room 1" at bounding box center [232, 150] width 19 height 6
click at [277, 193] on icon "Travelers: 4 adults, 0 children" at bounding box center [276, 198] width 6 height 10
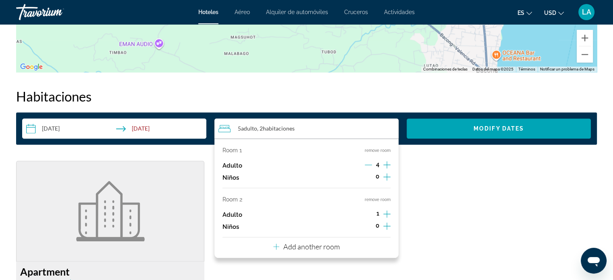
click at [368, 161] on icon "Decrement adults" at bounding box center [368, 164] width 7 height 7
click at [388, 209] on icon "Increment adults" at bounding box center [387, 214] width 7 height 10
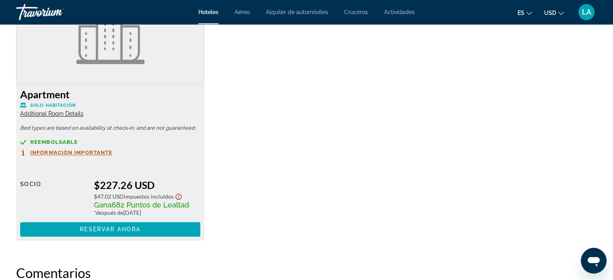
scroll to position [1177, 0]
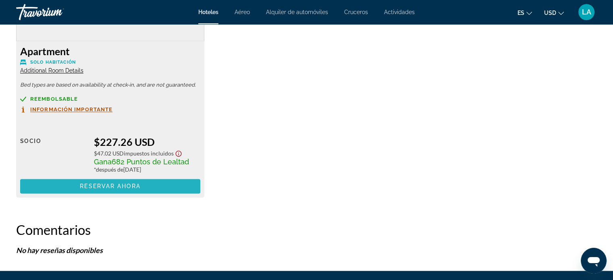
click at [108, 183] on span "Reservar ahora" at bounding box center [110, 186] width 60 height 6
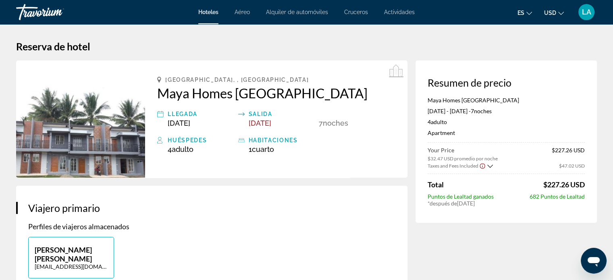
click at [244, 142] on icon "Main content" at bounding box center [241, 140] width 6 height 4
drag, startPoint x: 264, startPoint y: 145, endPoint x: 257, endPoint y: 139, distance: 10.0
click at [257, 139] on div "habitaciones 1 Cuarto habitaciones" at bounding box center [276, 145] width 77 height 18
click at [257, 139] on div "habitaciones" at bounding box center [282, 141] width 66 height 10
click at [258, 125] on span "Feb 9, 2026" at bounding box center [260, 123] width 23 height 8
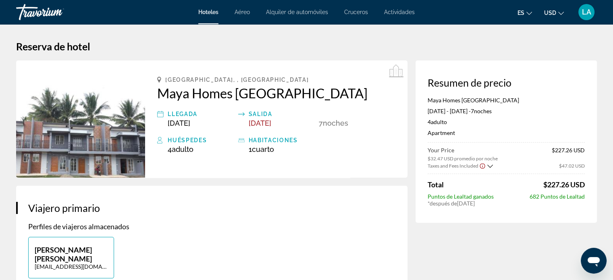
click at [481, 166] on icon "Show Taxes and Fees disclaimer" at bounding box center [483, 166] width 6 height 7
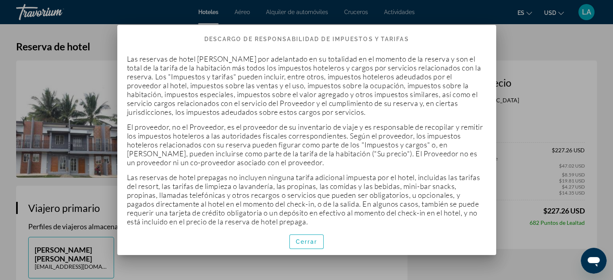
click at [508, 36] on div at bounding box center [306, 140] width 613 height 280
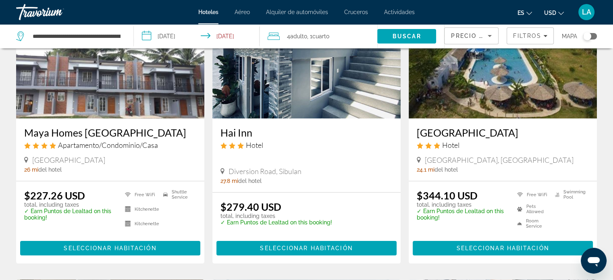
scroll to position [89, 0]
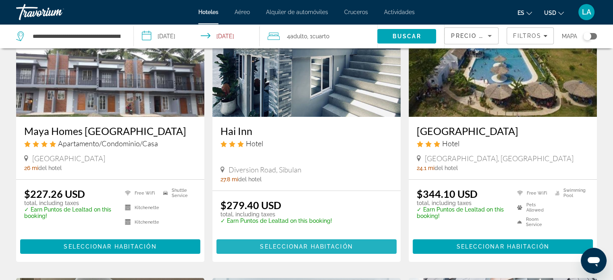
click at [286, 243] on span "Main content" at bounding box center [307, 246] width 180 height 19
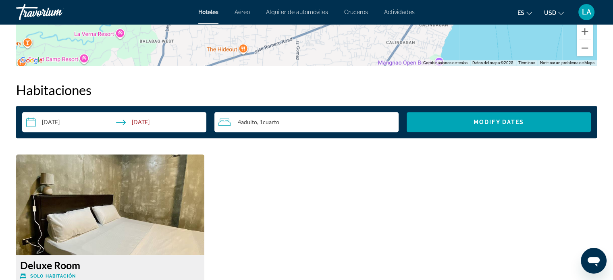
scroll to position [957, 0]
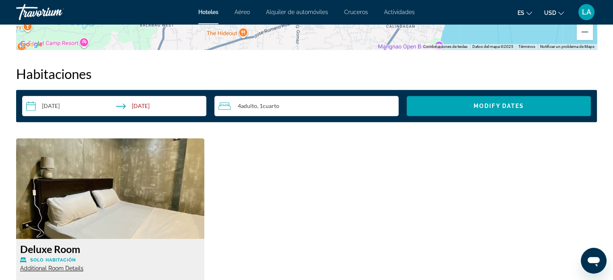
click at [229, 106] on icon "Travelers: 4 adults, 0 children" at bounding box center [225, 106] width 12 height 10
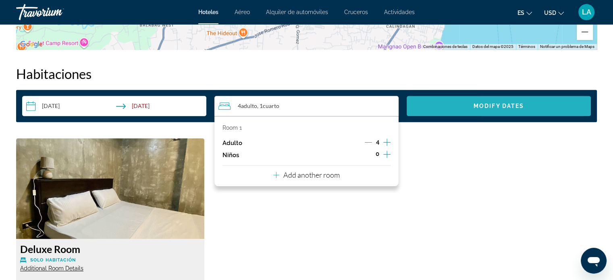
click at [486, 113] on span "Search widget" at bounding box center [499, 105] width 184 height 19
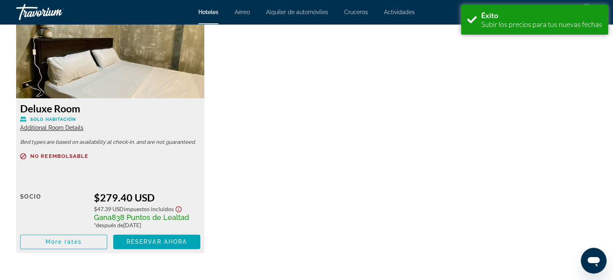
scroll to position [1130, 0]
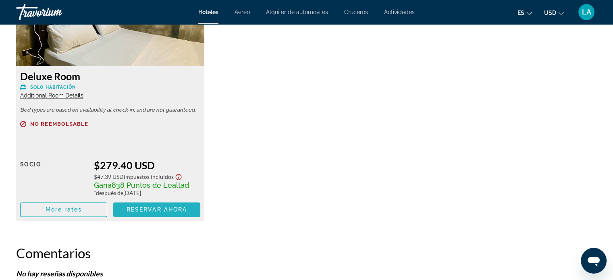
click at [153, 209] on span "Reservar ahora" at bounding box center [157, 210] width 60 height 6
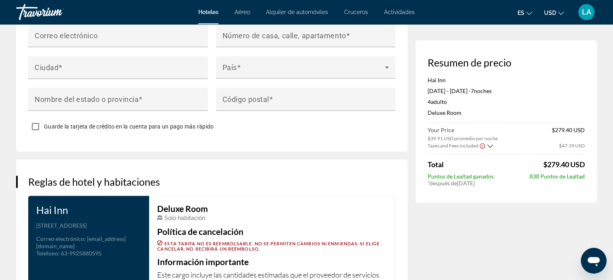
scroll to position [919, 0]
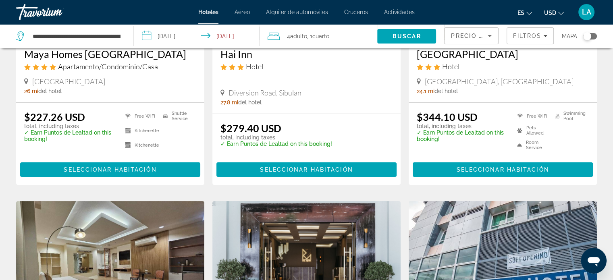
scroll to position [155, 0]
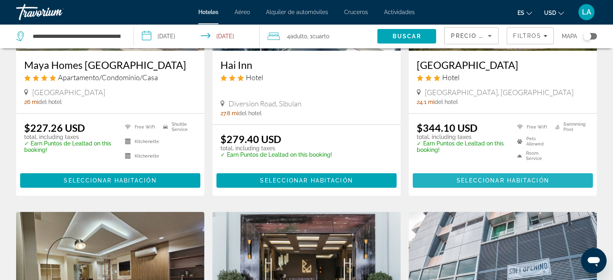
click at [482, 178] on span "Seleccionar habitación" at bounding box center [503, 180] width 93 height 6
